Goal: Check status: Check status

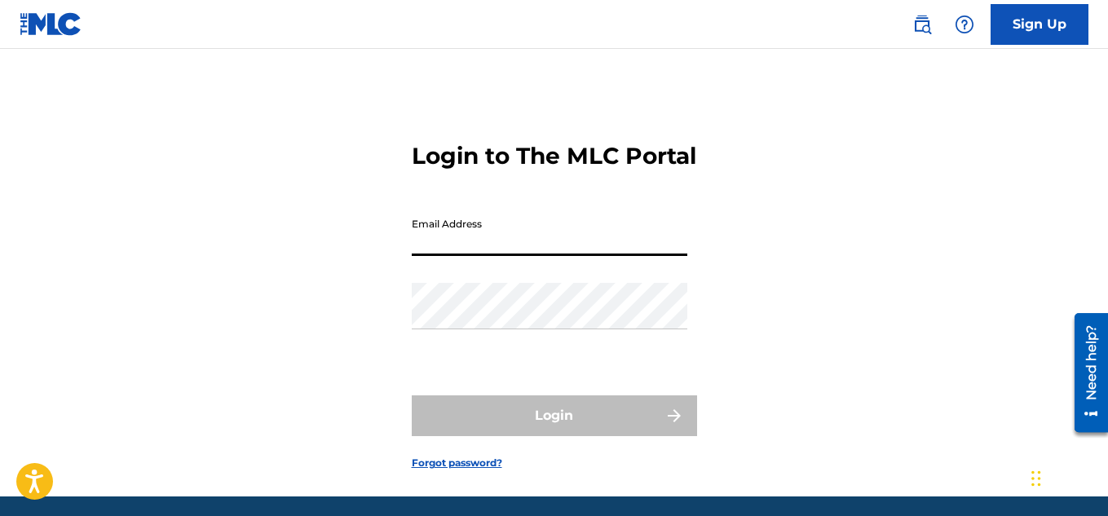
click at [659, 256] on input "Email Address" at bounding box center [550, 232] width 276 height 46
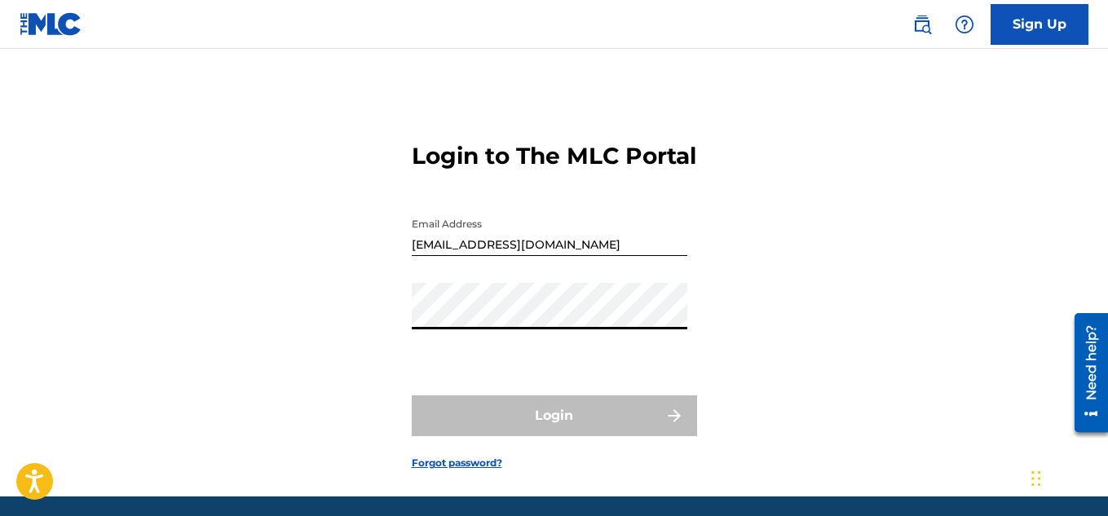
type input "[EMAIL_ADDRESS][DOMAIN_NAME]"
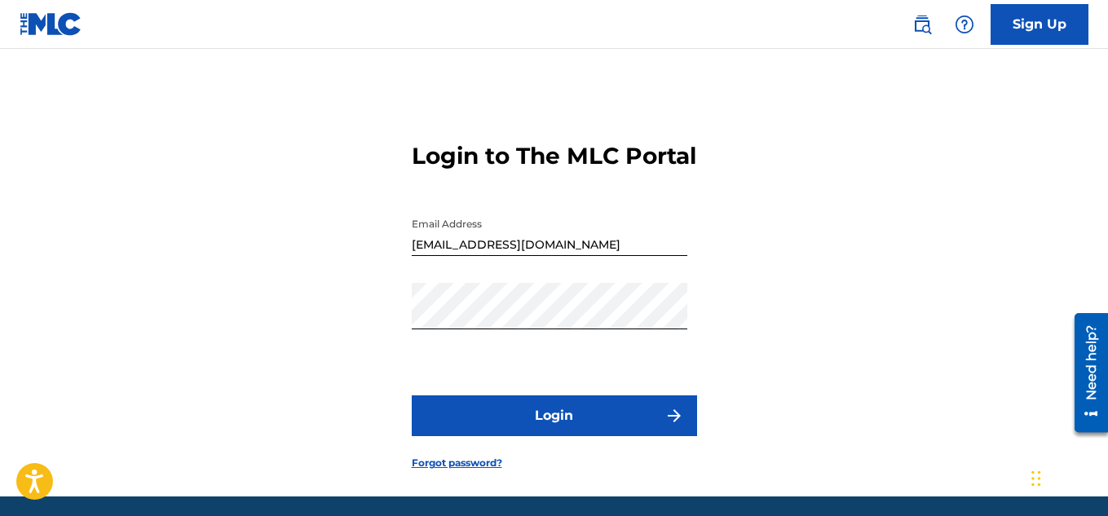
click at [580, 436] on button "Login" at bounding box center [554, 415] width 285 height 41
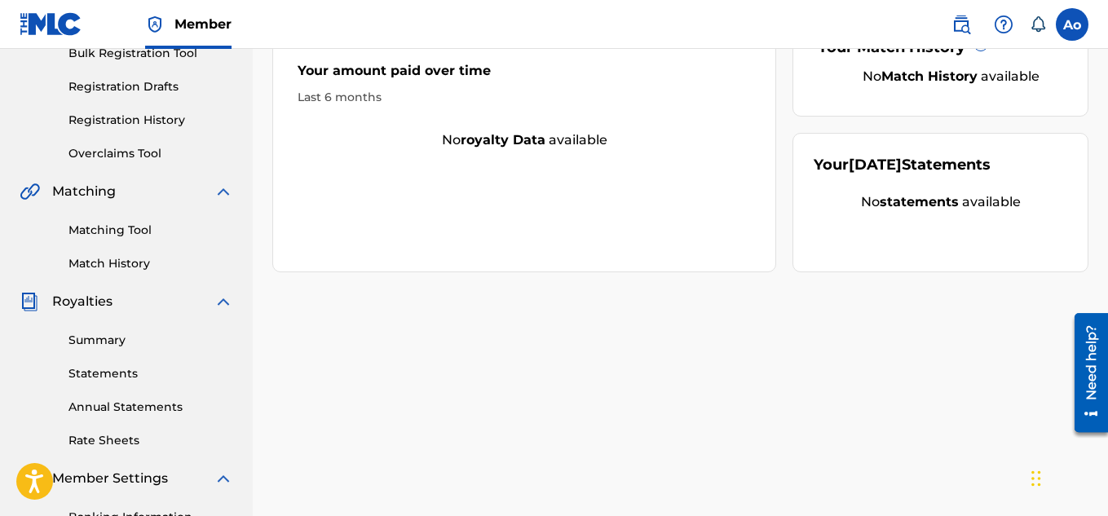
scroll to position [255, 0]
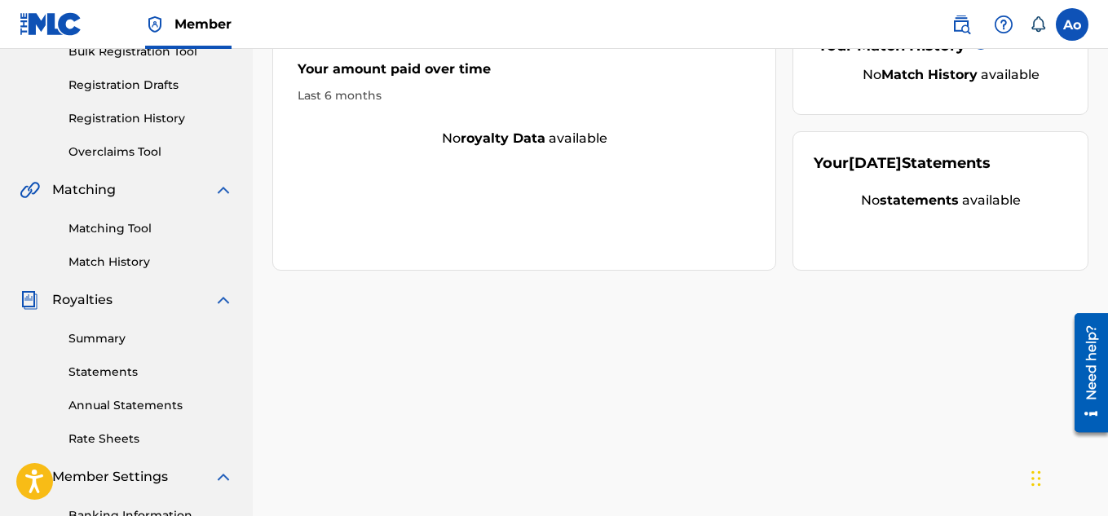
click at [132, 236] on link "Matching Tool" at bounding box center [150, 228] width 165 height 17
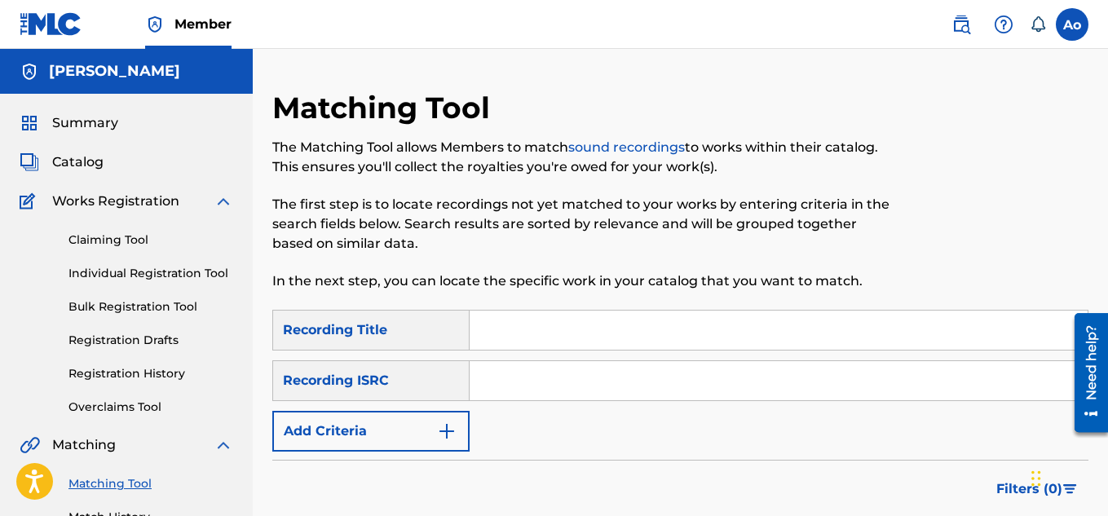
click at [513, 328] on input "Search Form" at bounding box center [779, 330] width 618 height 39
type input "TCAJU2592511"
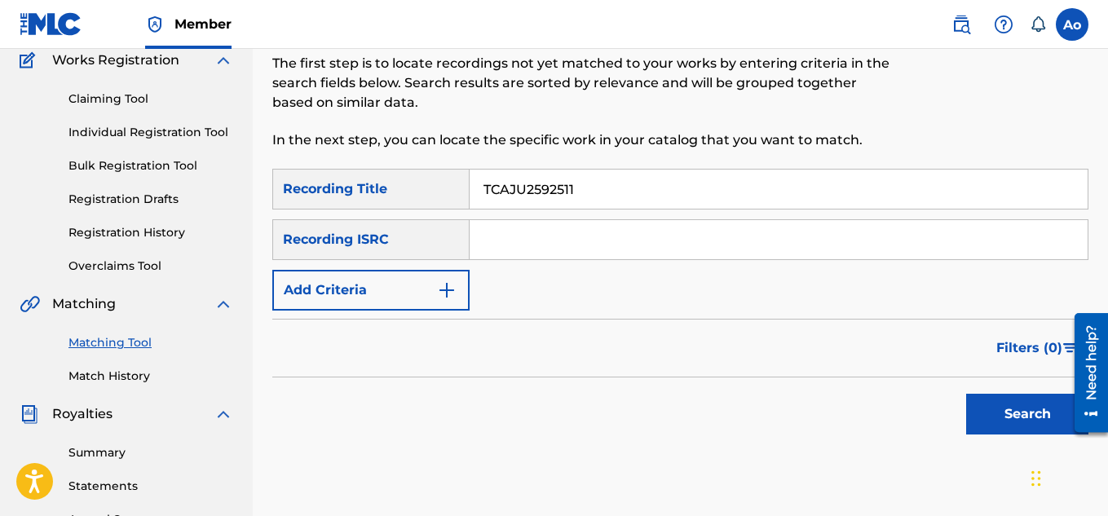
scroll to position [143, 0]
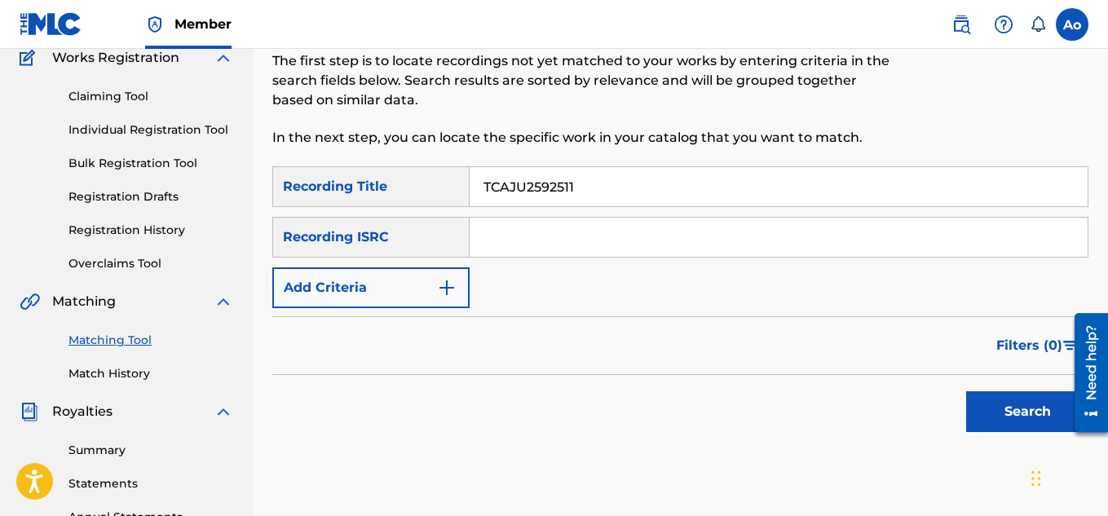
click at [1053, 401] on button "Search" at bounding box center [1027, 411] width 122 height 41
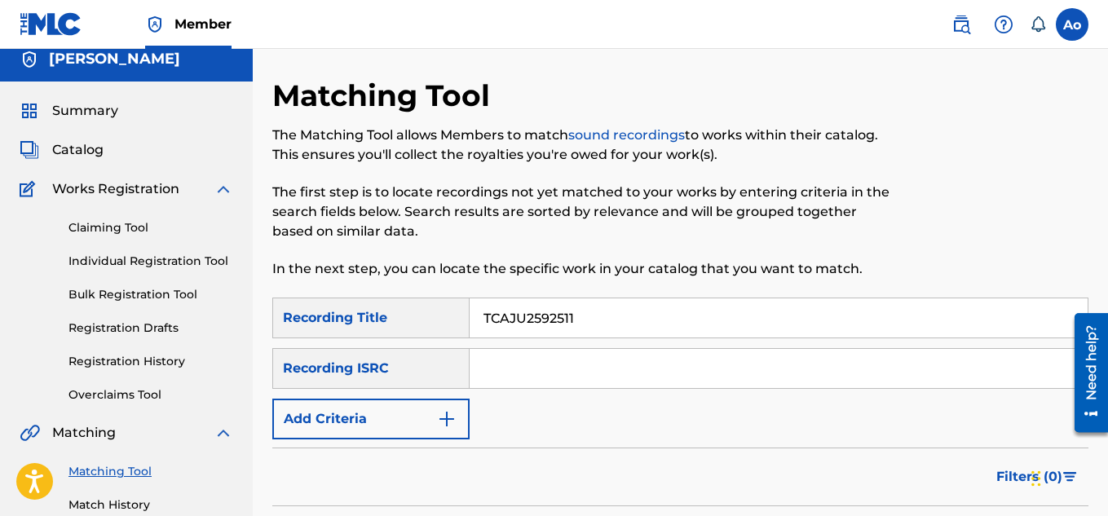
scroll to position [9, 0]
